Goal: Task Accomplishment & Management: Manage account settings

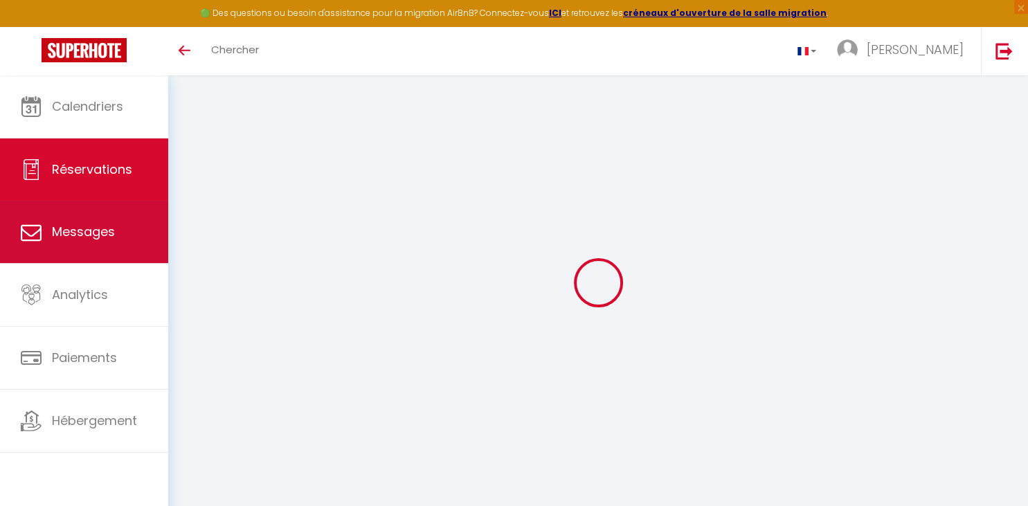
select select
checkbox input "false"
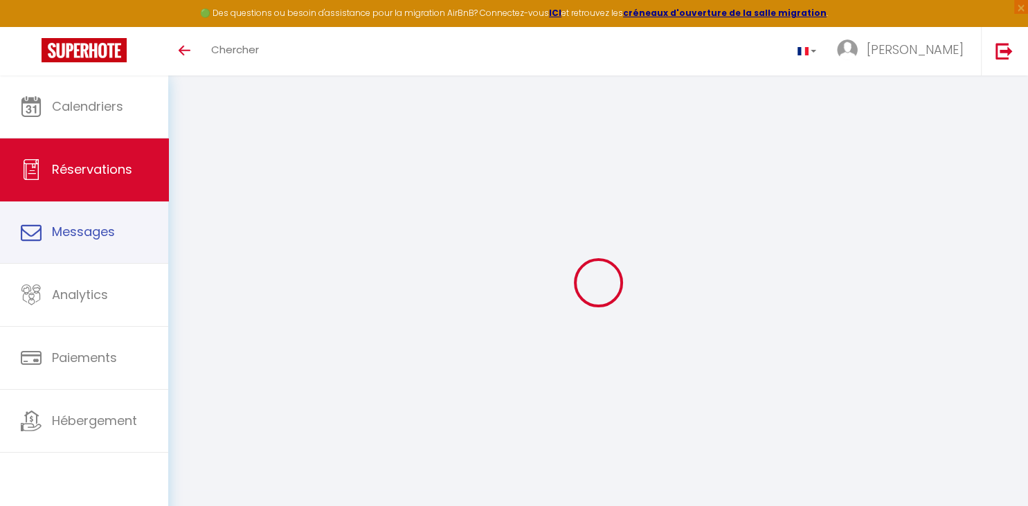
select select
checkbox input "false"
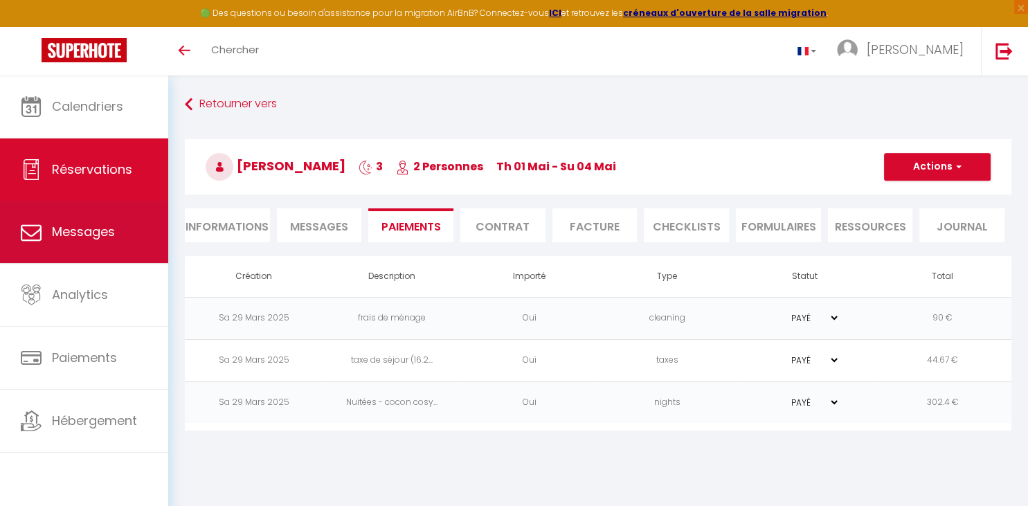
click at [110, 234] on span "Messages" at bounding box center [83, 231] width 63 height 17
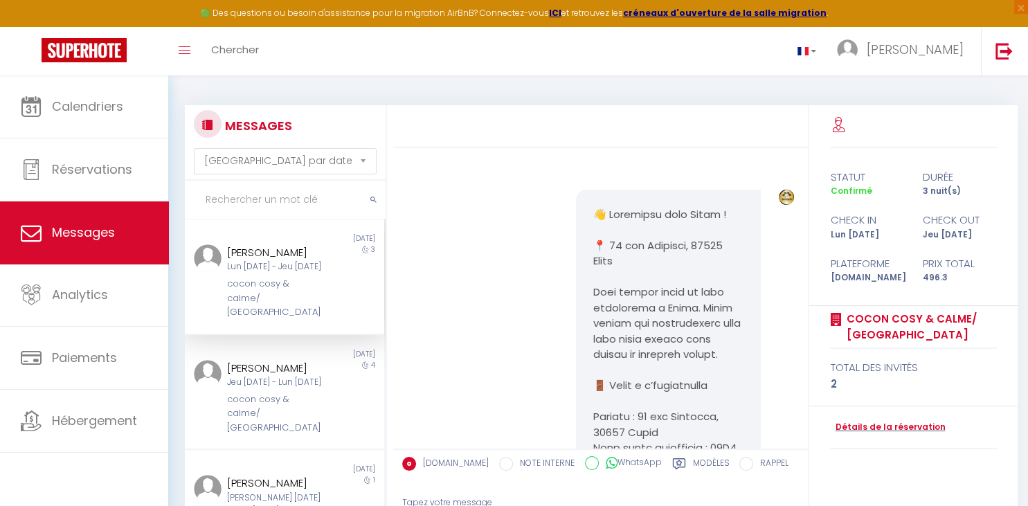
scroll to position [1465, 0]
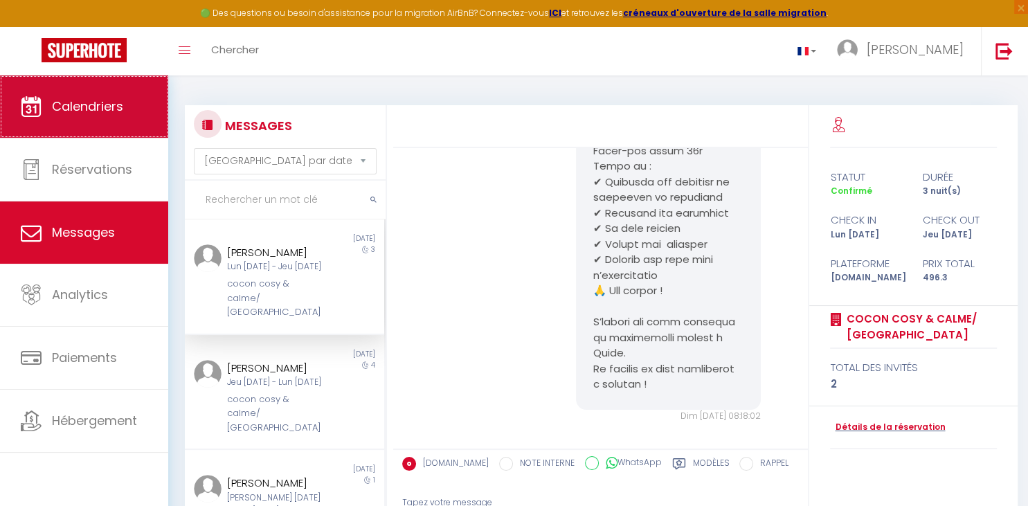
click at [107, 105] on span "Calendriers" at bounding box center [87, 106] width 71 height 17
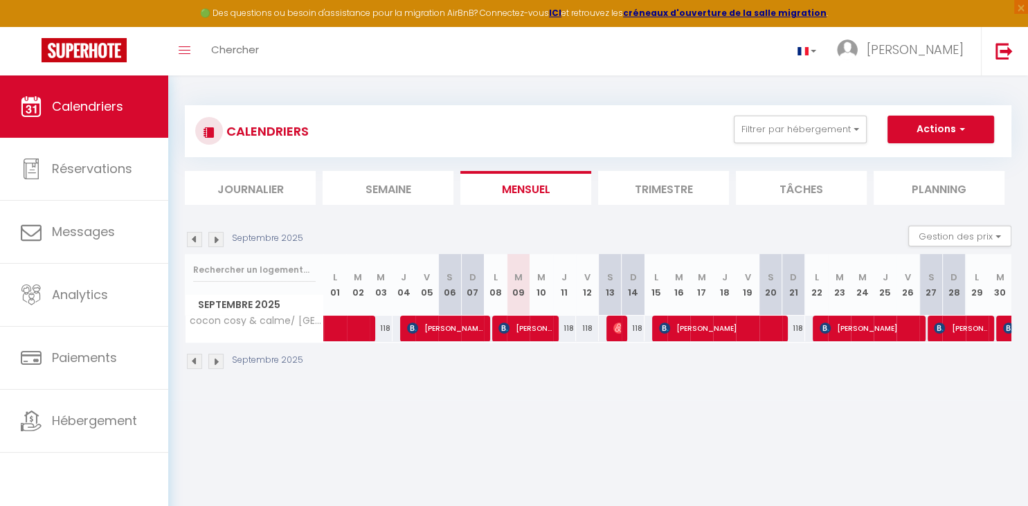
click at [215, 240] on img at bounding box center [215, 239] width 15 height 15
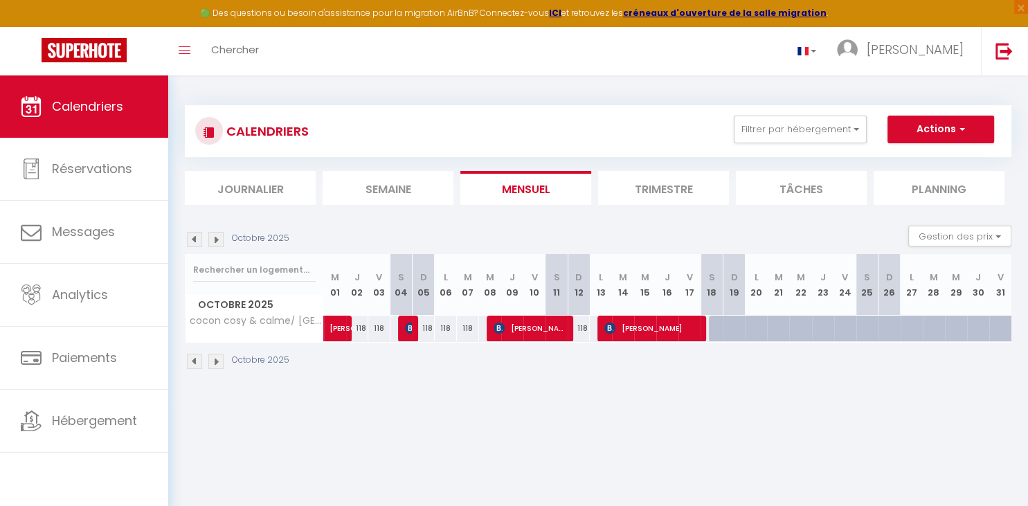
click at [195, 238] on img at bounding box center [194, 239] width 15 height 15
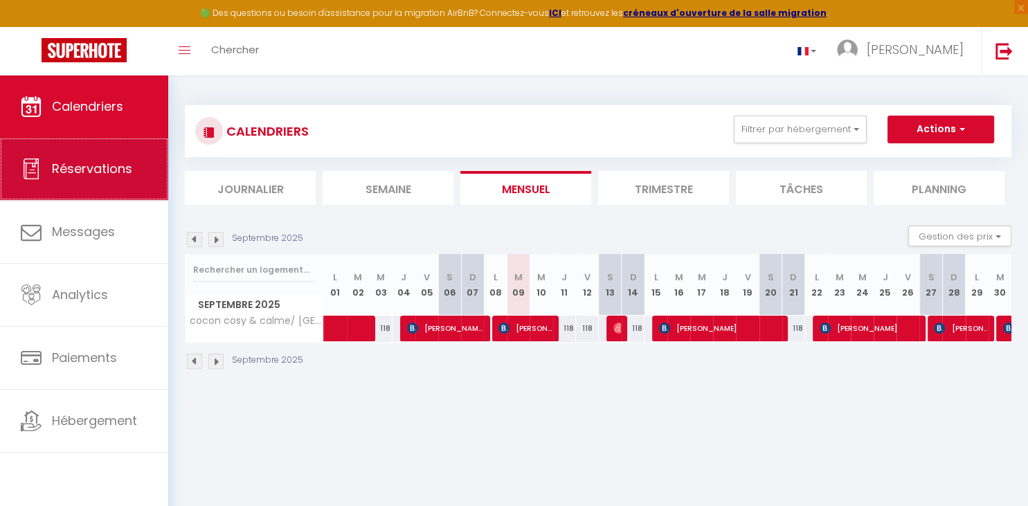
click at [113, 176] on span "Réservations" at bounding box center [92, 168] width 80 height 17
select select "not_cancelled"
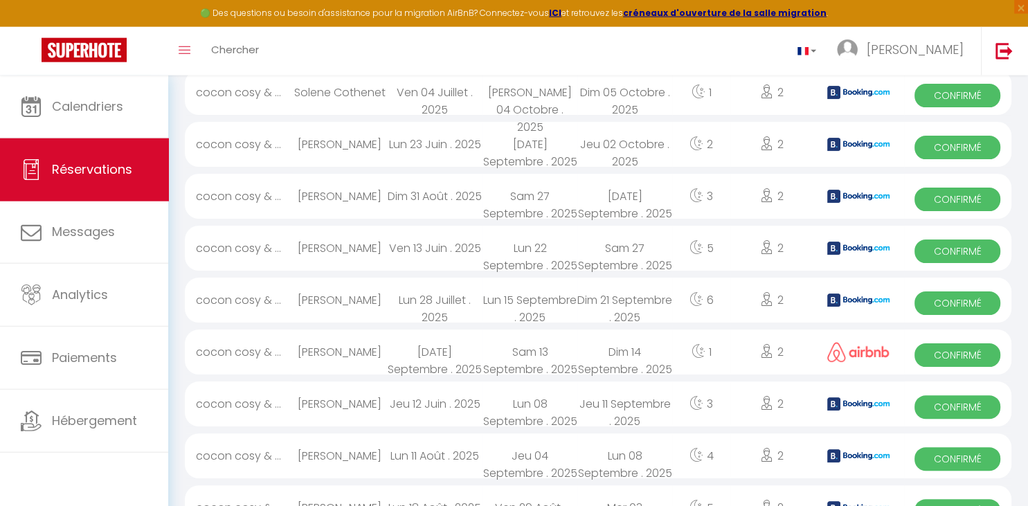
scroll to position [264, 0]
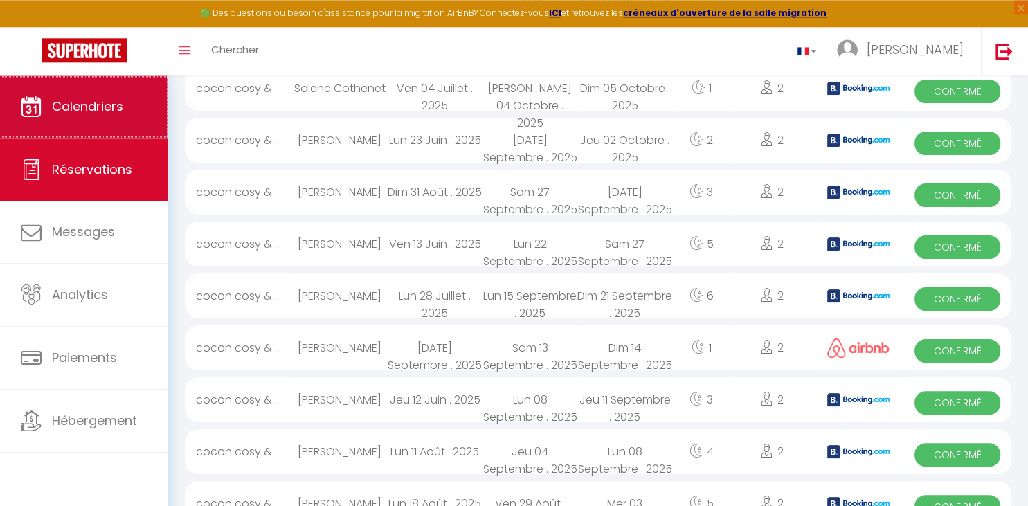
click at [94, 113] on span "Calendriers" at bounding box center [87, 106] width 71 height 17
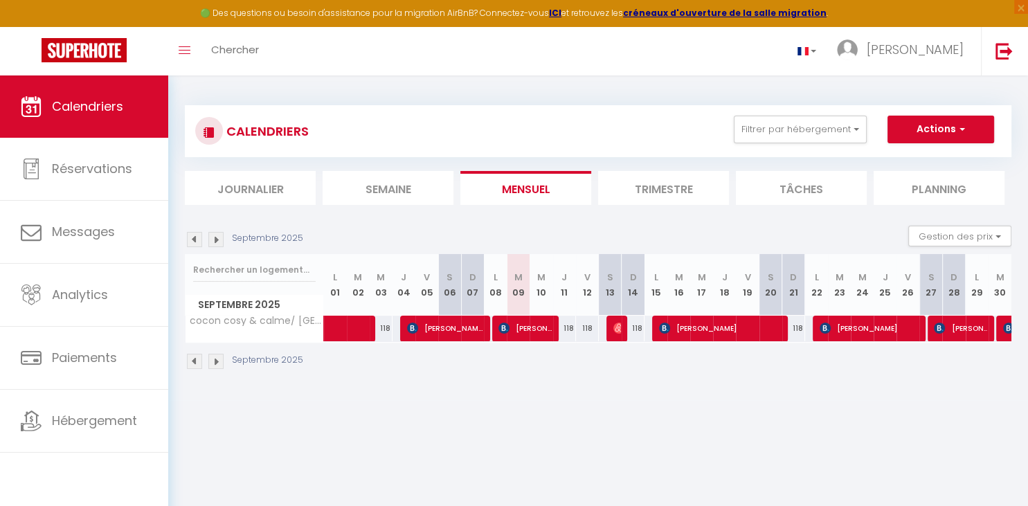
click at [216, 242] on img at bounding box center [215, 239] width 15 height 15
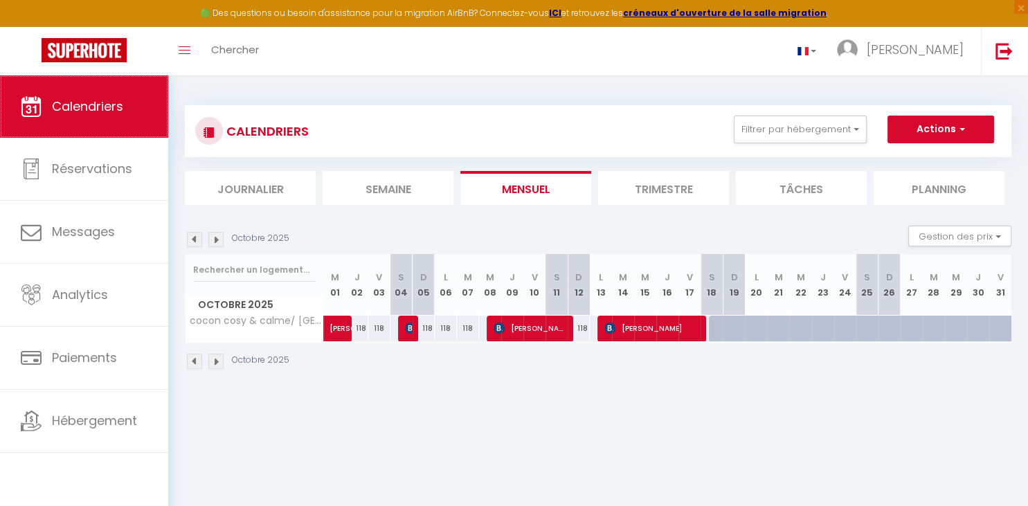
click at [111, 109] on span "Calendriers" at bounding box center [87, 106] width 71 height 17
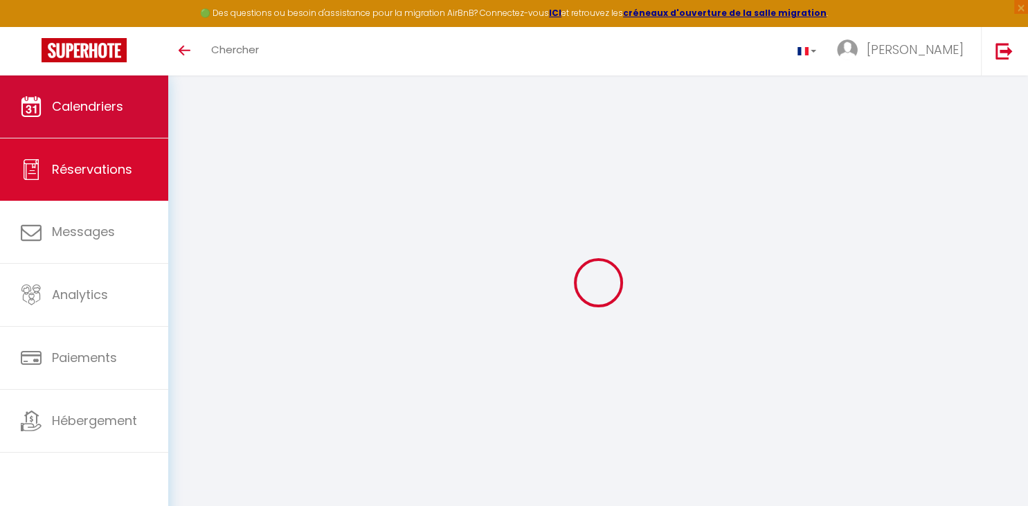
click at [107, 98] on link "Calendriers" at bounding box center [84, 106] width 168 height 62
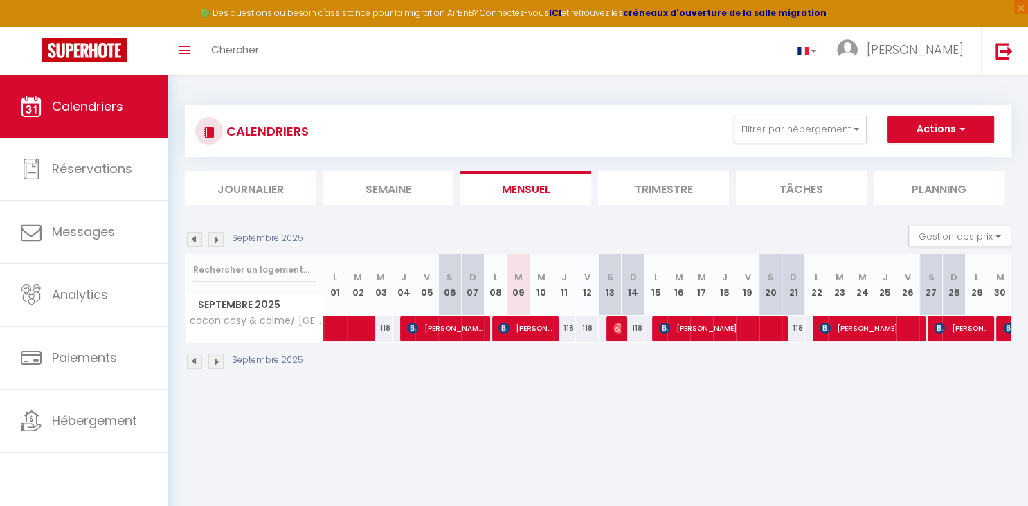
click at [217, 239] on img at bounding box center [215, 239] width 15 height 15
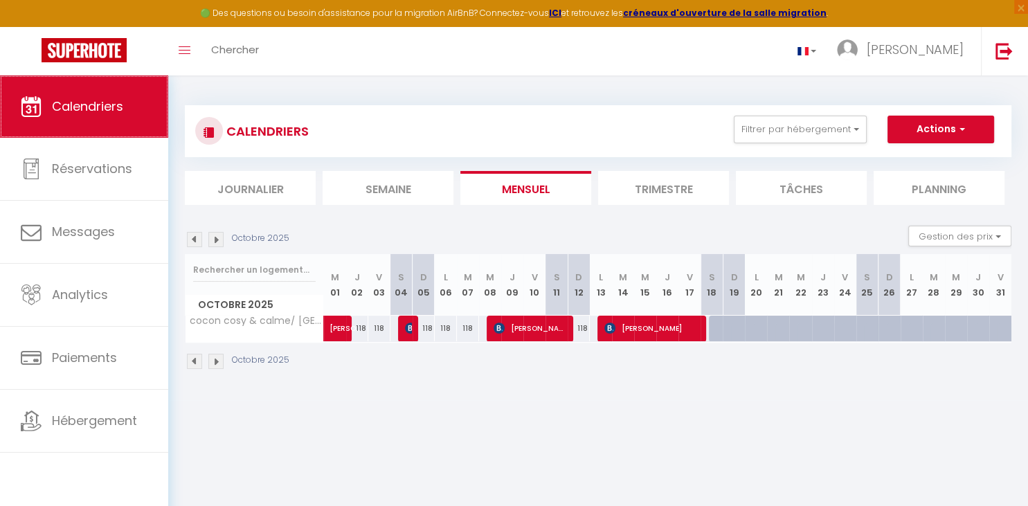
click at [101, 106] on span "Calendriers" at bounding box center [87, 106] width 71 height 17
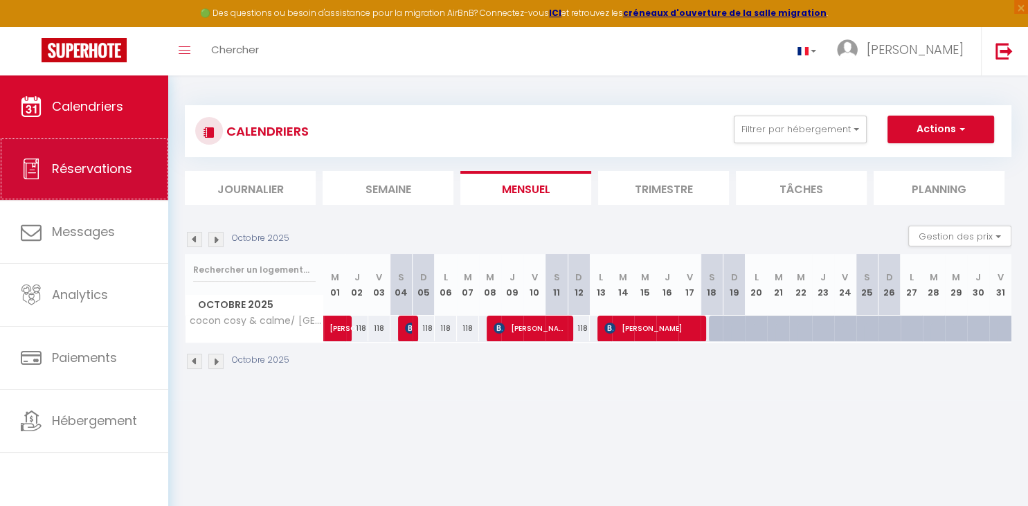
click at [98, 170] on span "Réservations" at bounding box center [92, 168] width 80 height 17
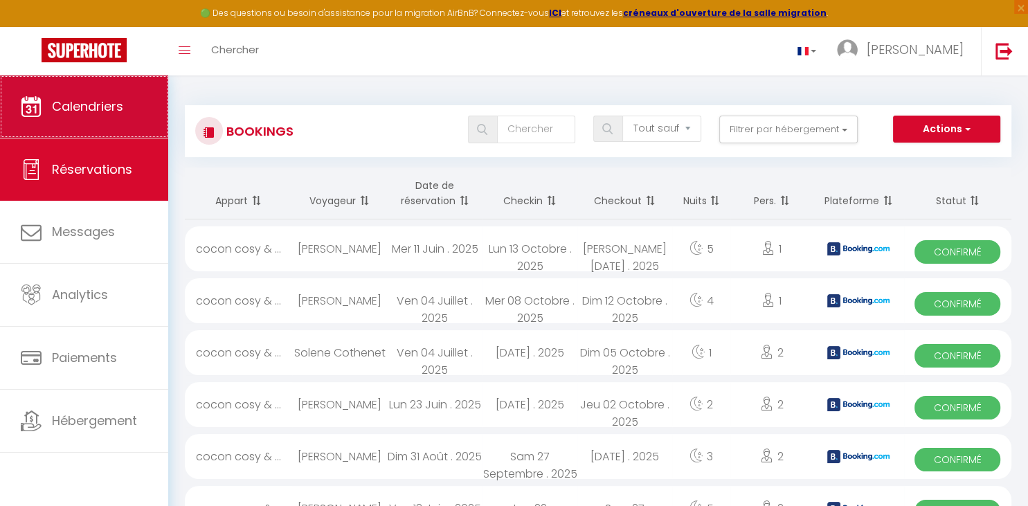
click at [105, 113] on span "Calendriers" at bounding box center [87, 106] width 71 height 17
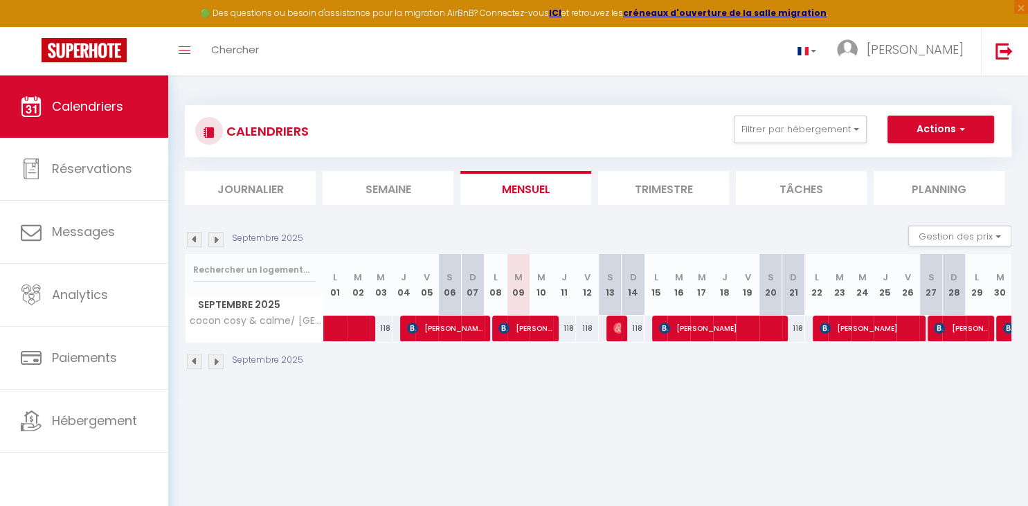
click at [215, 237] on img at bounding box center [215, 239] width 15 height 15
